Goal: Task Accomplishment & Management: Use online tool/utility

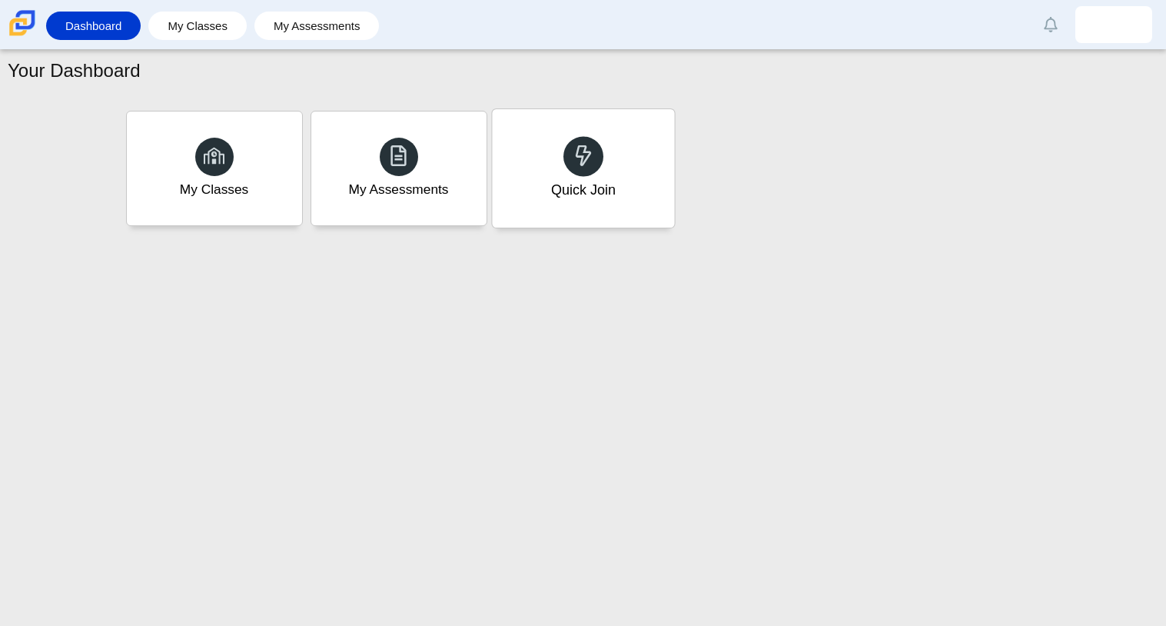
click at [617, 198] on div "Quick Join" at bounding box center [583, 168] width 182 height 118
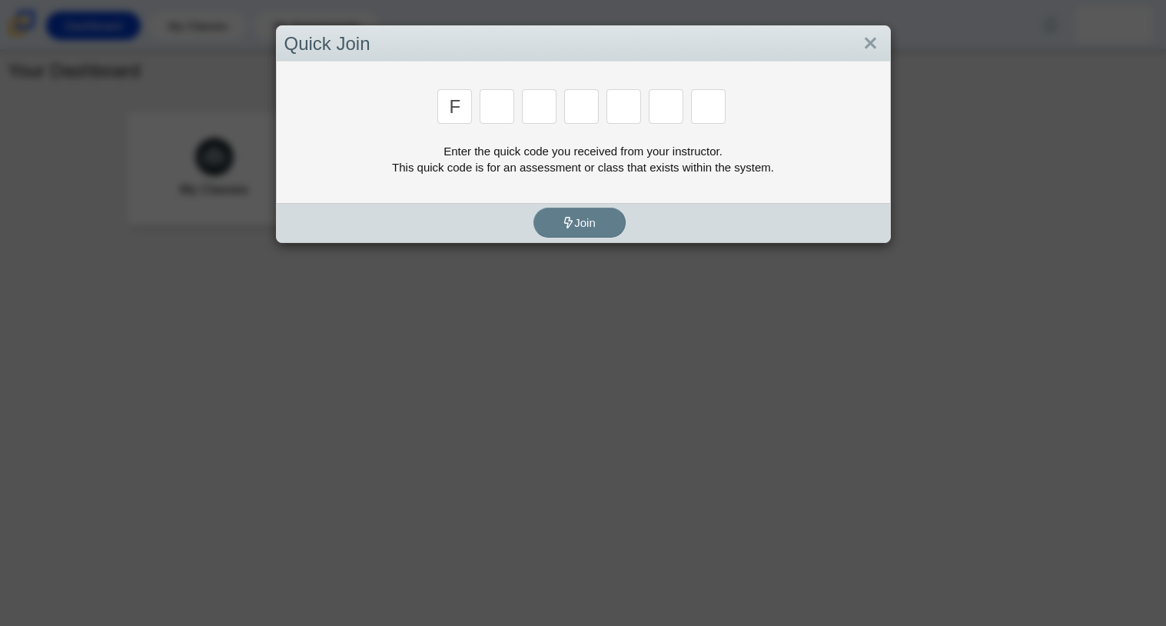
type input "f"
type input "7"
type input "m"
type input "c"
type input "h"
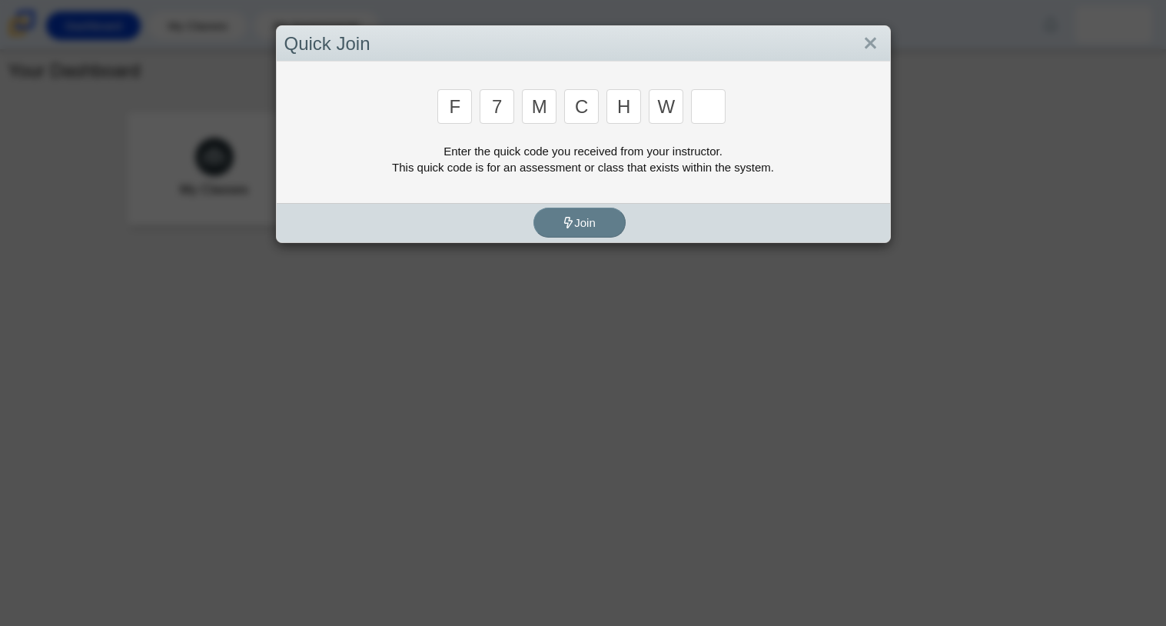
type input "w"
type input "k"
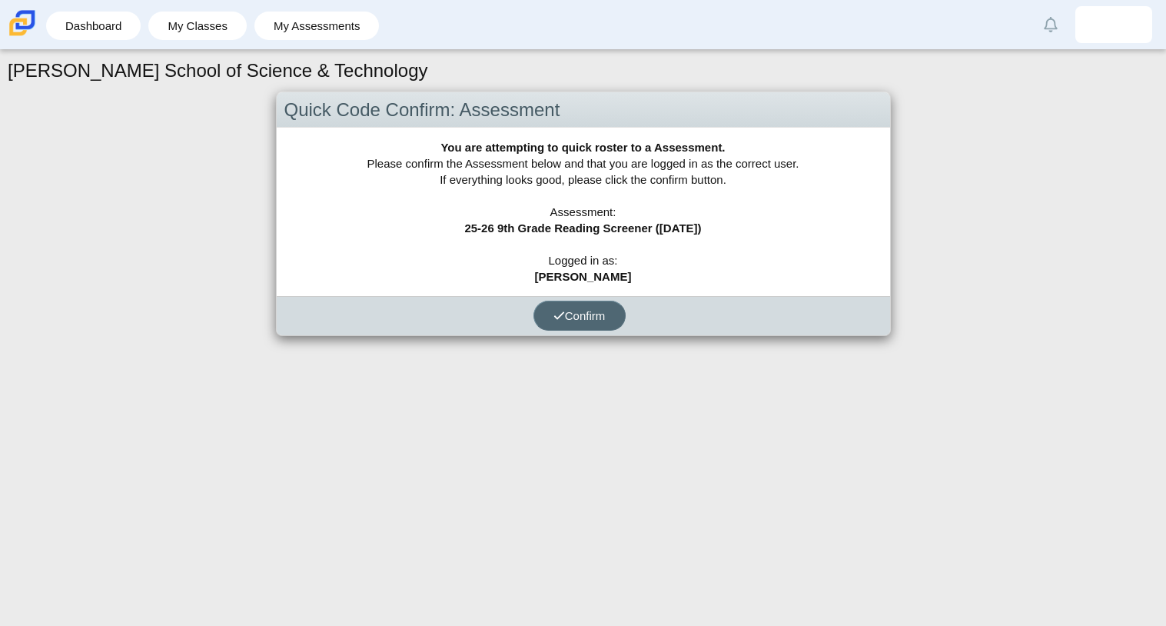
click at [546, 314] on button "Confirm" at bounding box center [580, 316] width 92 height 30
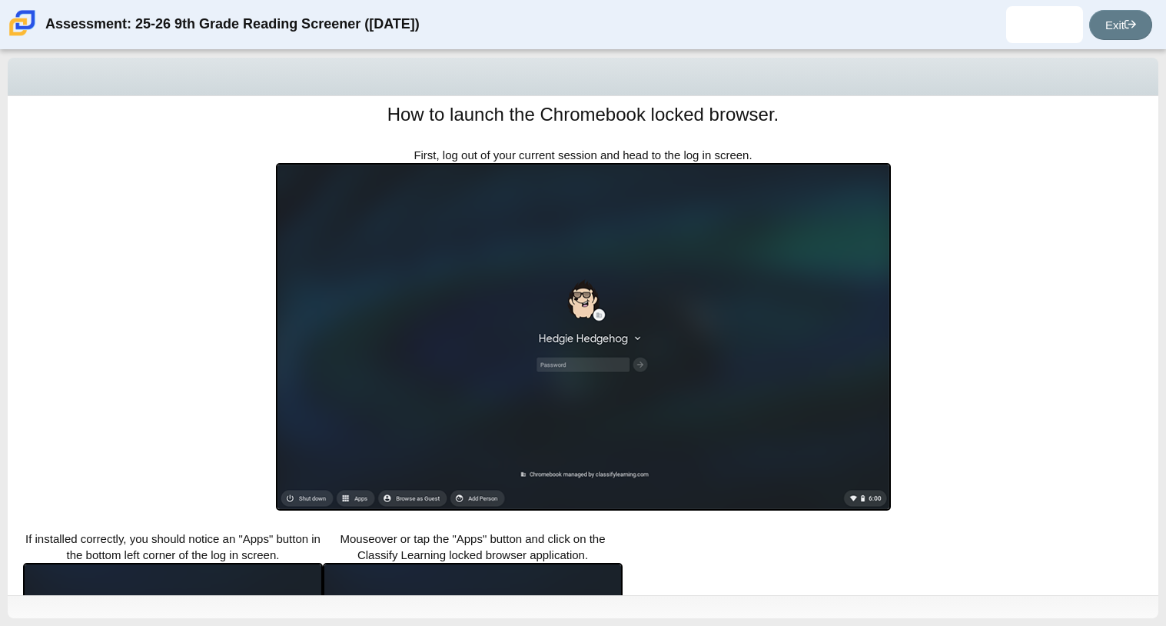
scroll to position [188, 0]
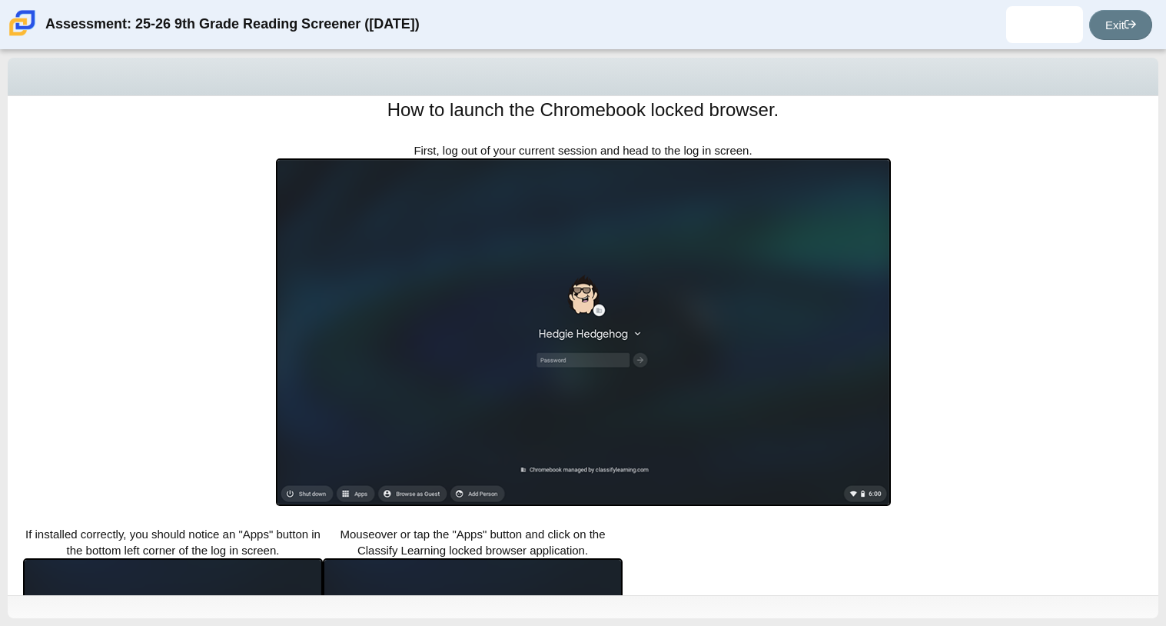
click at [563, 364] on img at bounding box center [583, 331] width 615 height 347
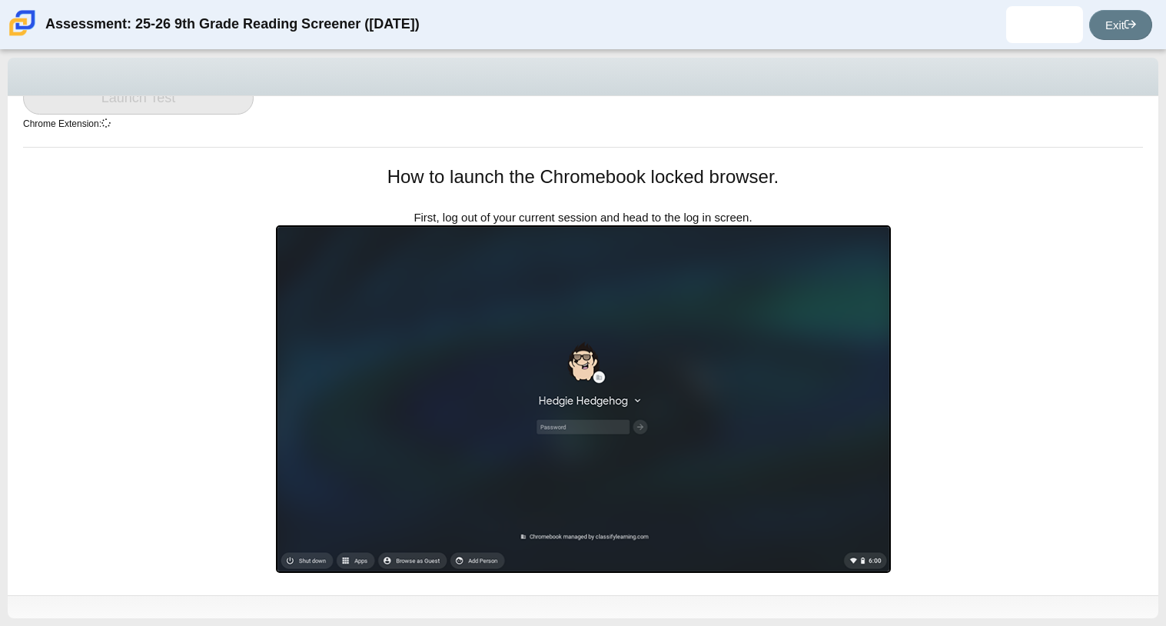
scroll to position [122, 0]
